Goal: Task Accomplishment & Management: Use online tool/utility

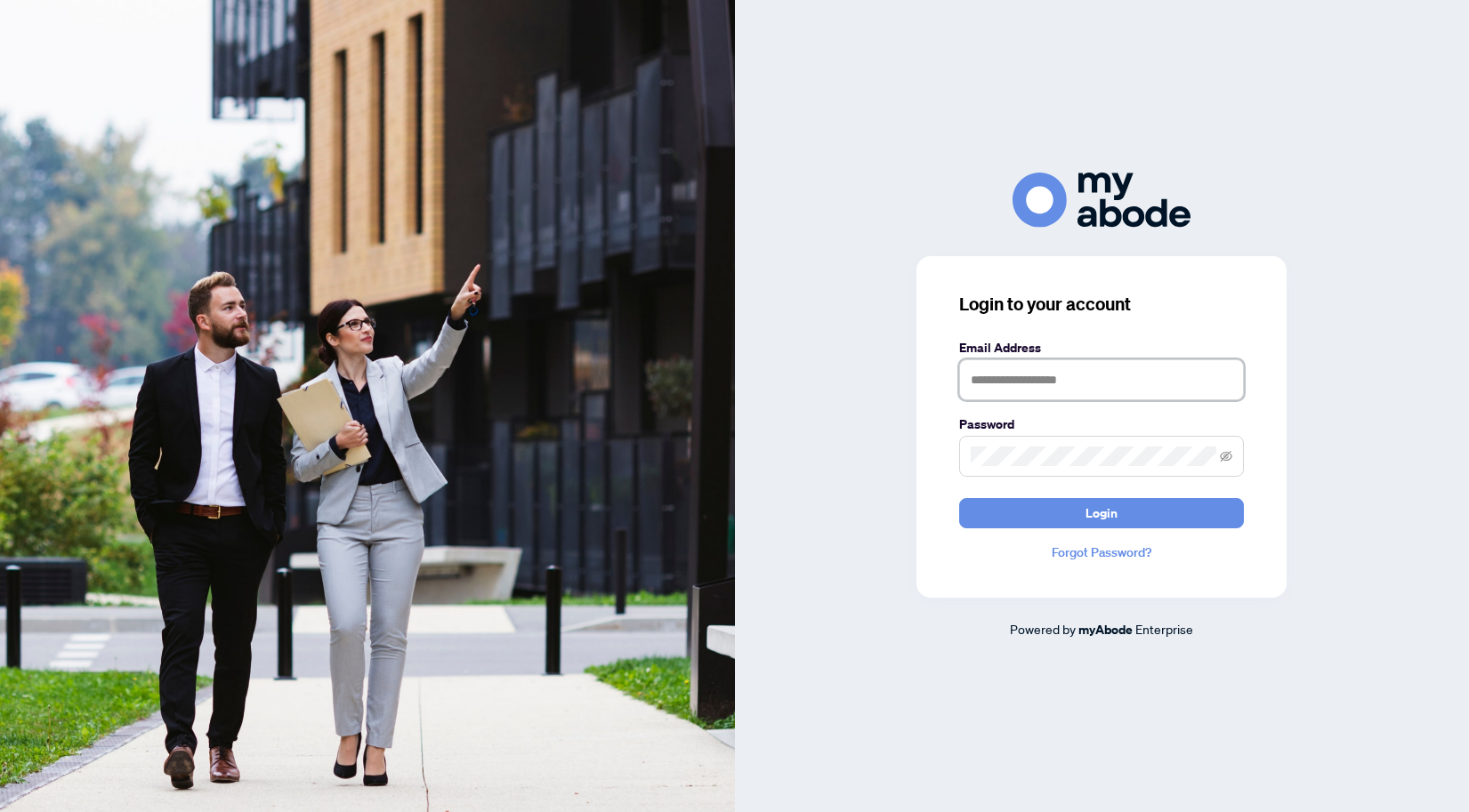
type input "**********"
click at [1091, 515] on span "Login" at bounding box center [1101, 513] width 32 height 29
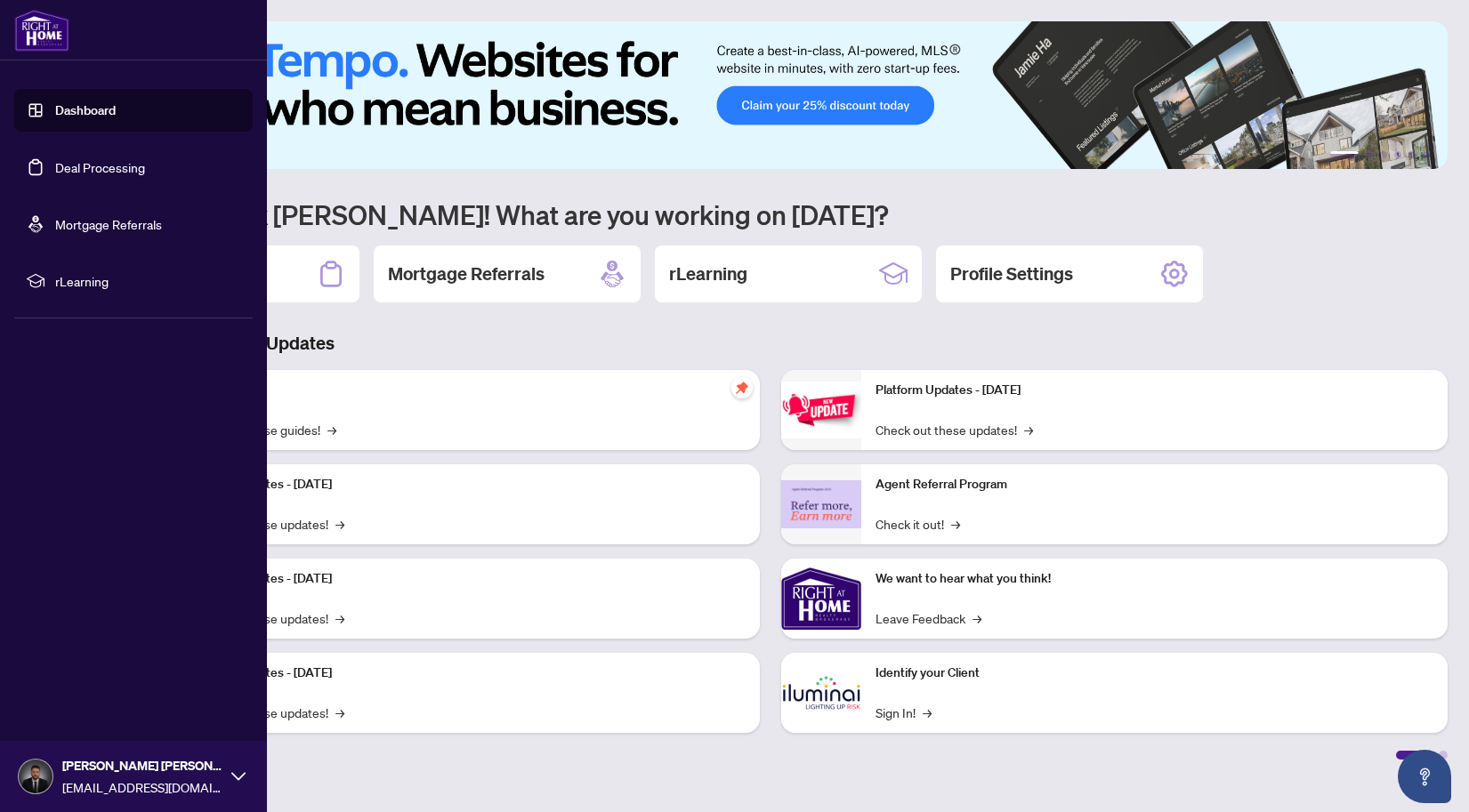
click at [96, 114] on link "Dashboard" at bounding box center [85, 111] width 61 height 16
click at [108, 159] on link "Deal Processing" at bounding box center [100, 167] width 90 height 16
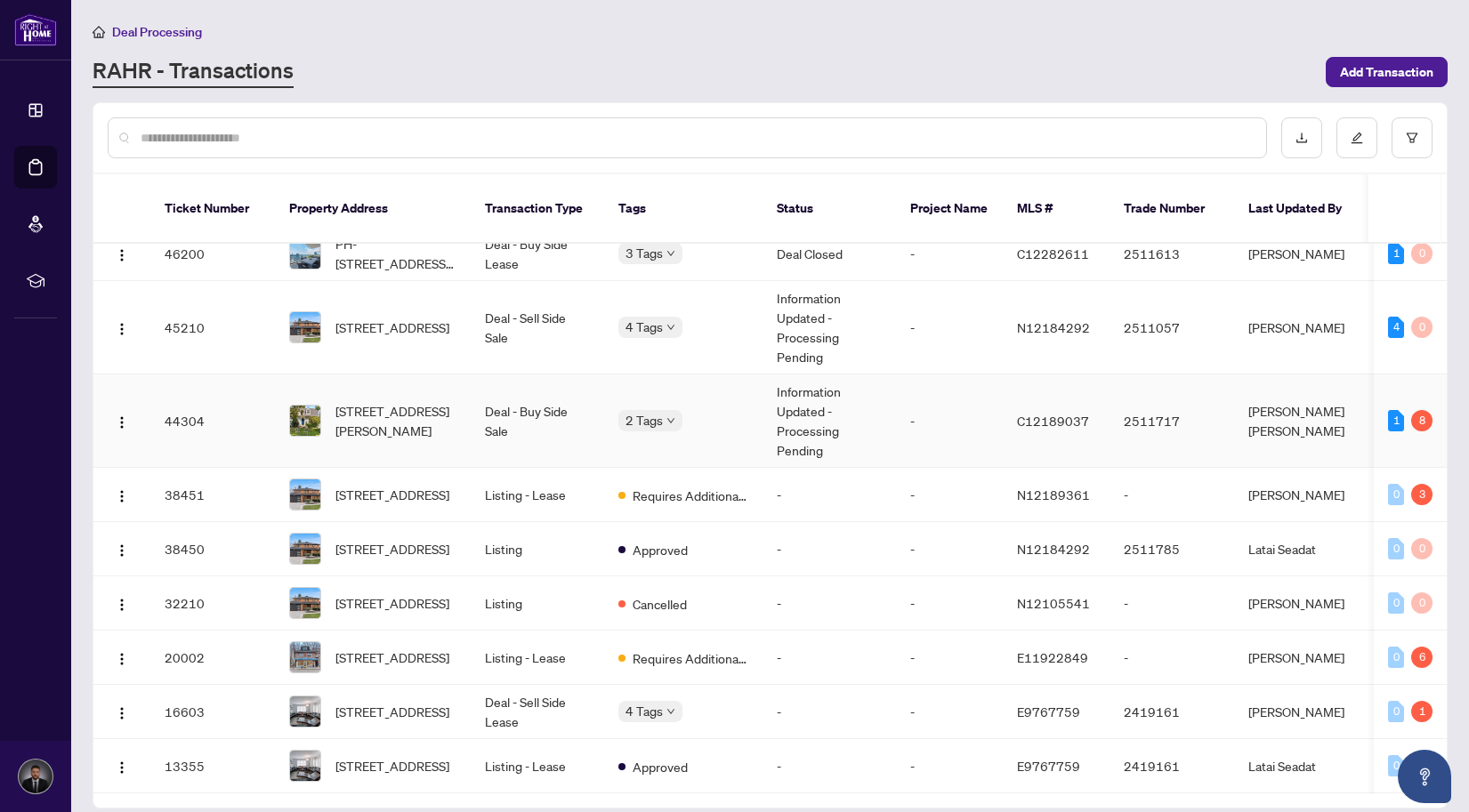
scroll to position [263, 0]
click at [426, 402] on span "[STREET_ADDRESS][PERSON_NAME]" at bounding box center [395, 420] width 121 height 39
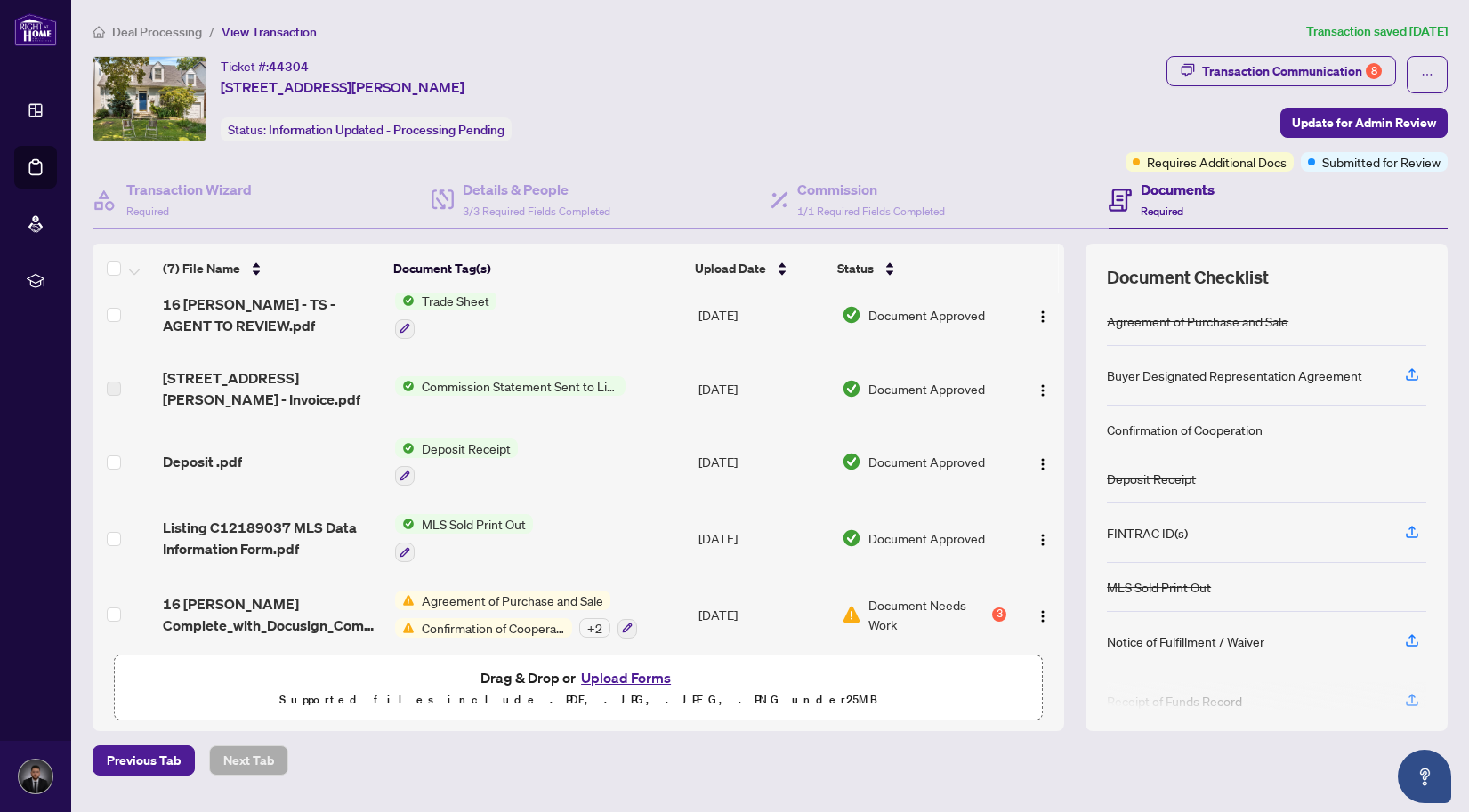
click at [992, 608] on div "3" at bounding box center [999, 615] width 14 height 14
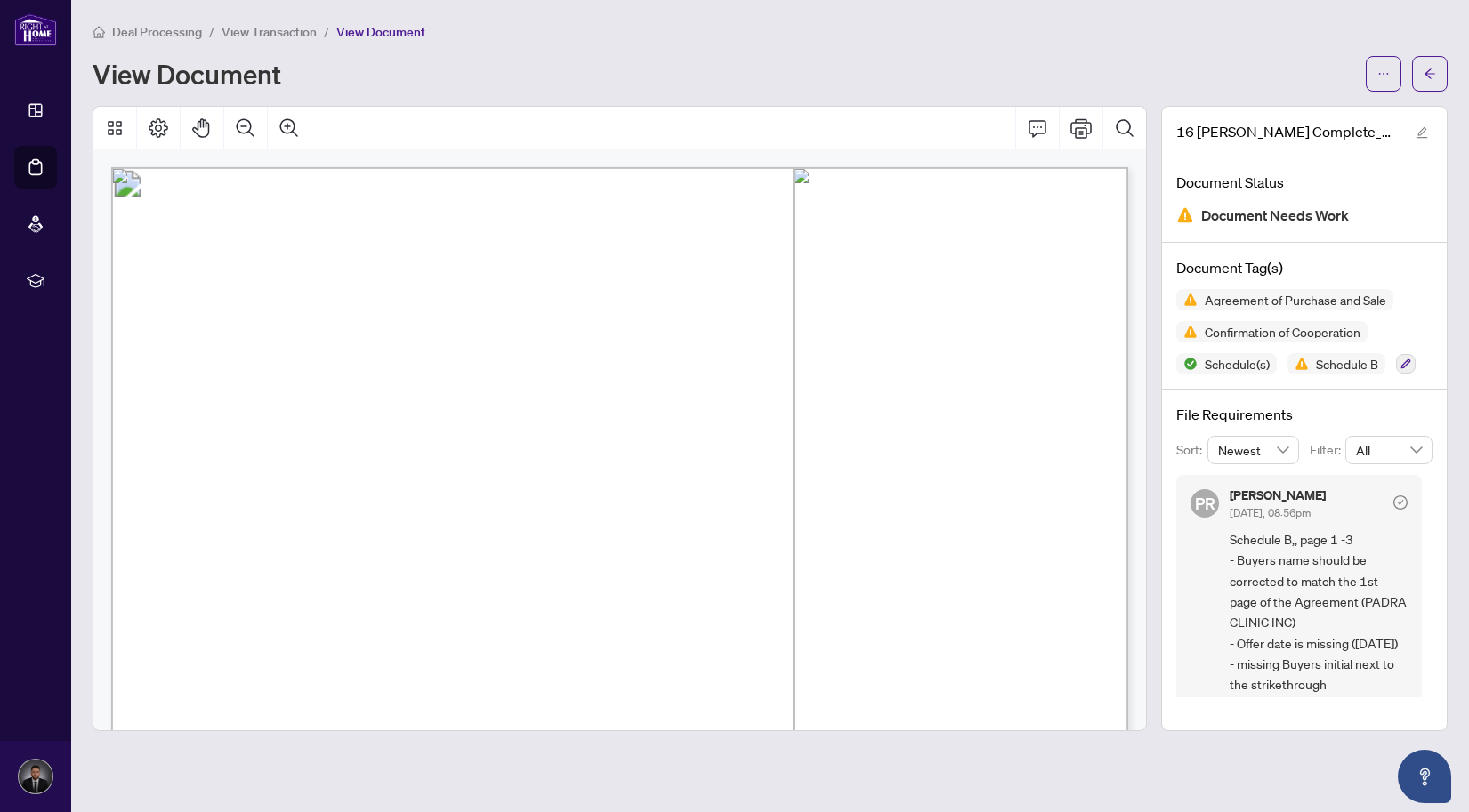
click at [175, 38] on span "Deal Processing" at bounding box center [156, 32] width 90 height 16
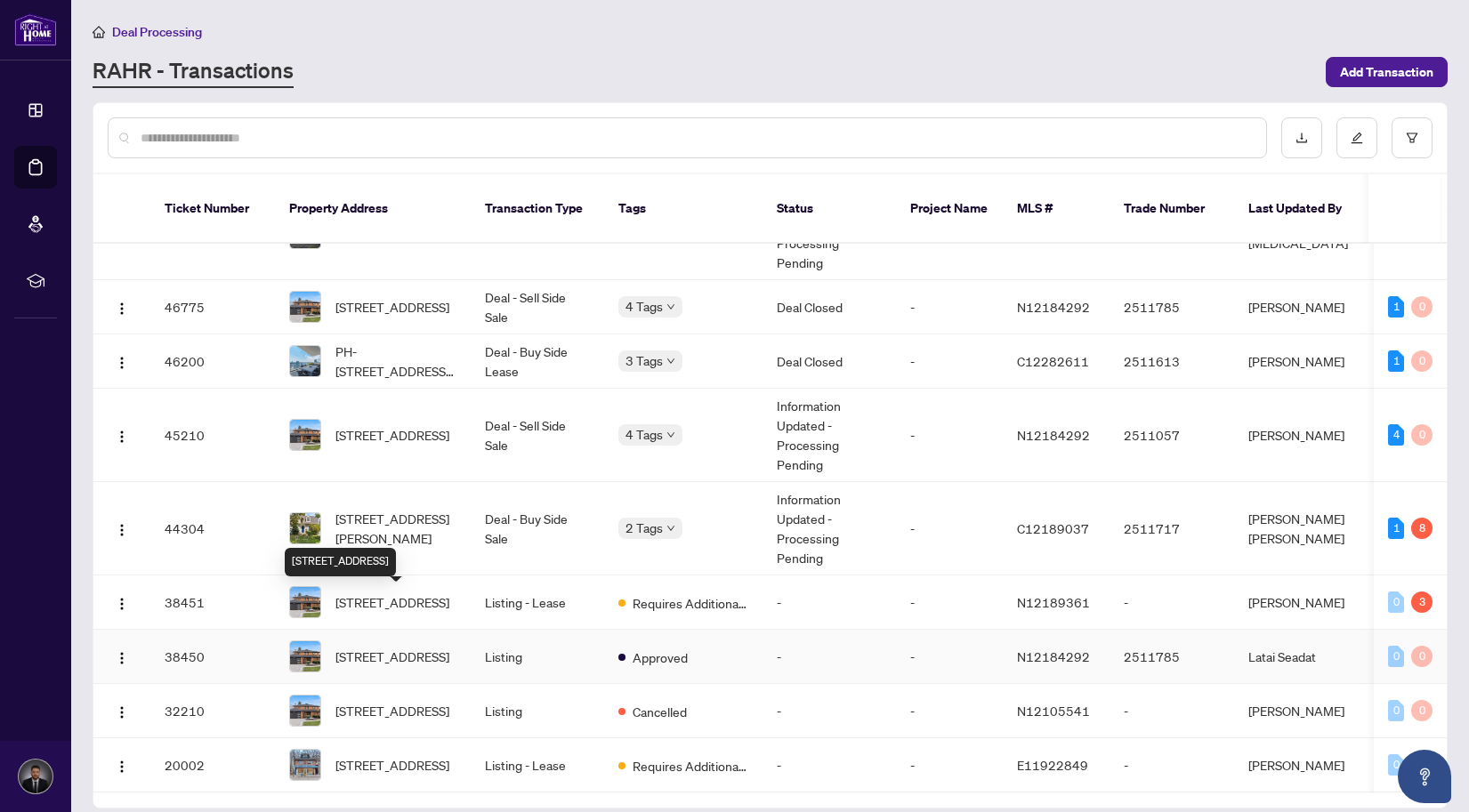
scroll to position [151, 0]
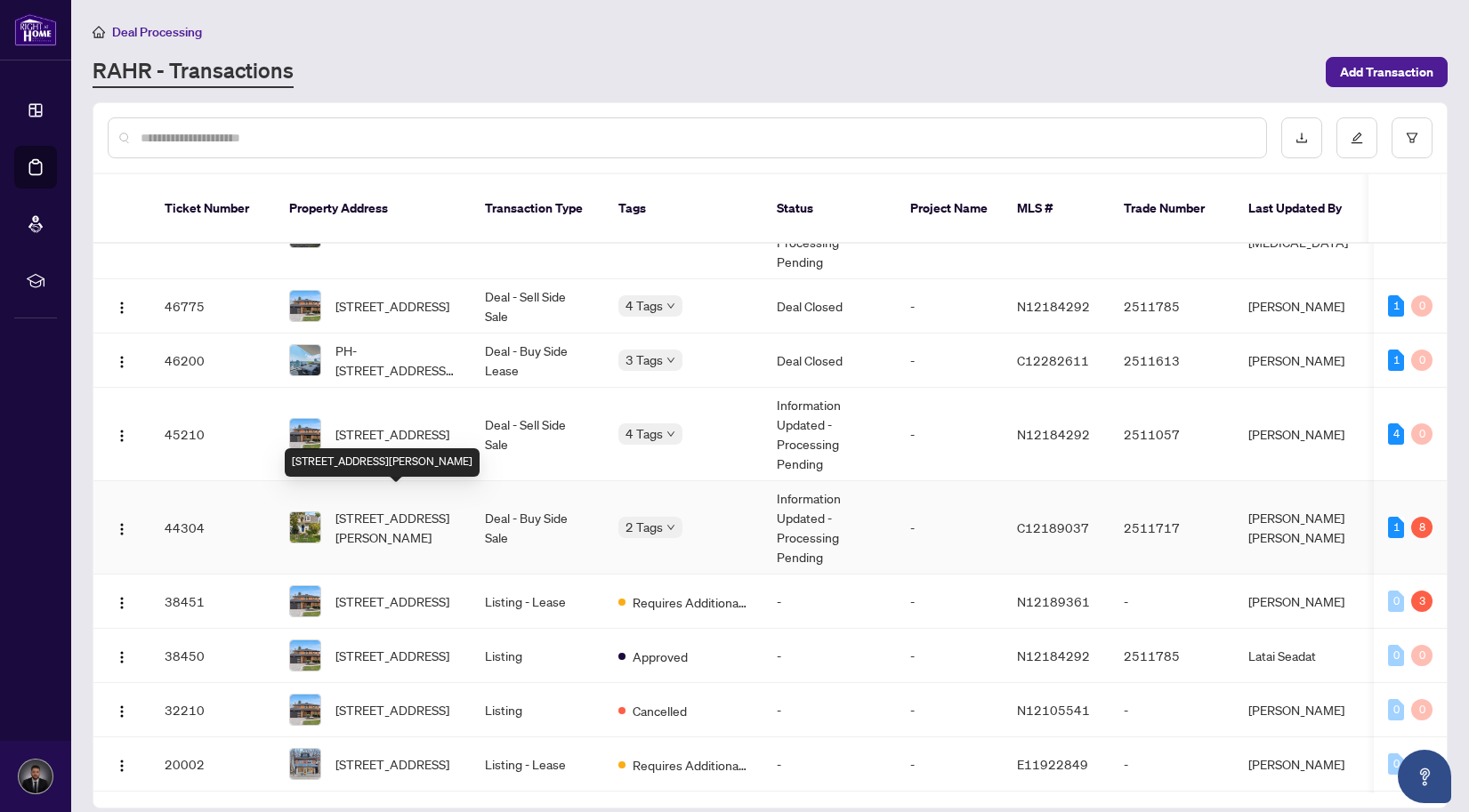
click at [397, 508] on span "[STREET_ADDRESS][PERSON_NAME]" at bounding box center [395, 527] width 121 height 39
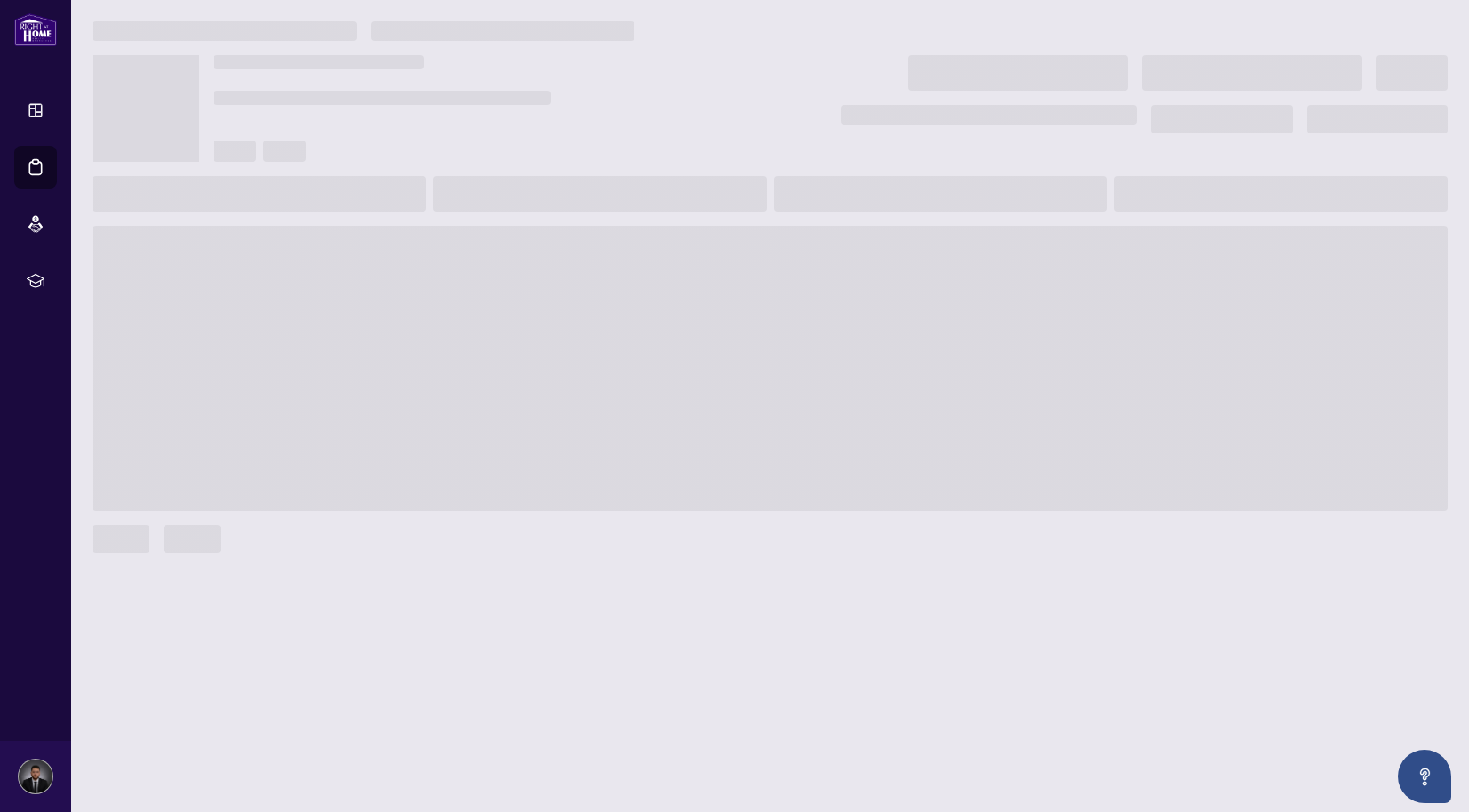
click at [397, 499] on span at bounding box center [769, 369] width 1354 height 285
